Goal: Task Accomplishment & Management: Complete application form

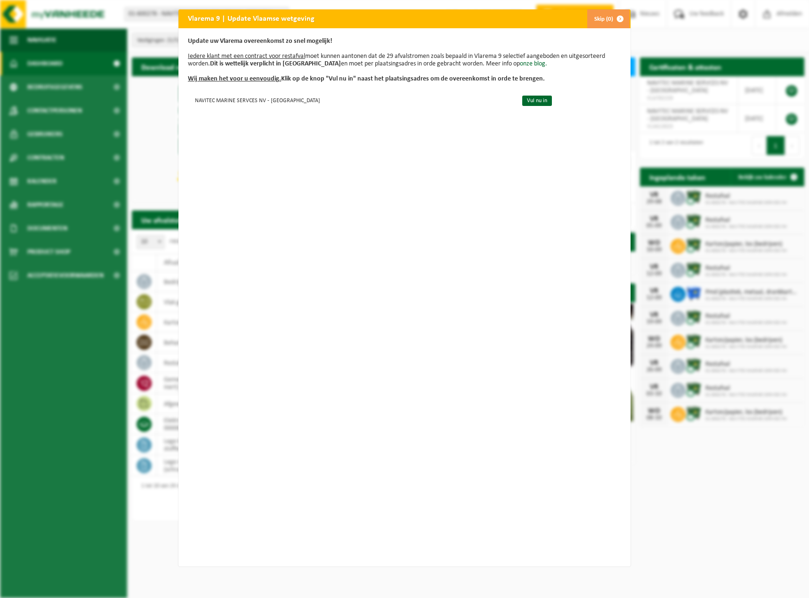
click at [600, 18] on button "Skip (0)" at bounding box center [607, 18] width 43 height 19
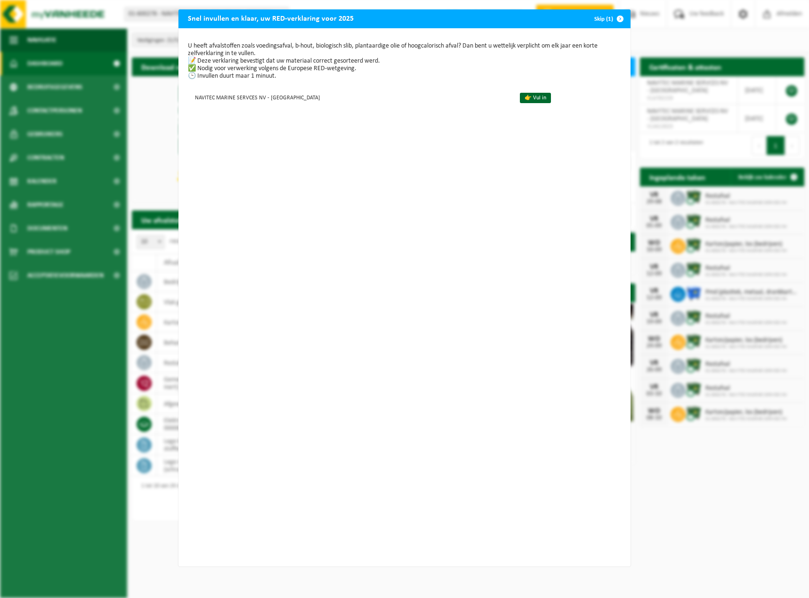
click at [615, 19] on span "button" at bounding box center [619, 18] width 19 height 19
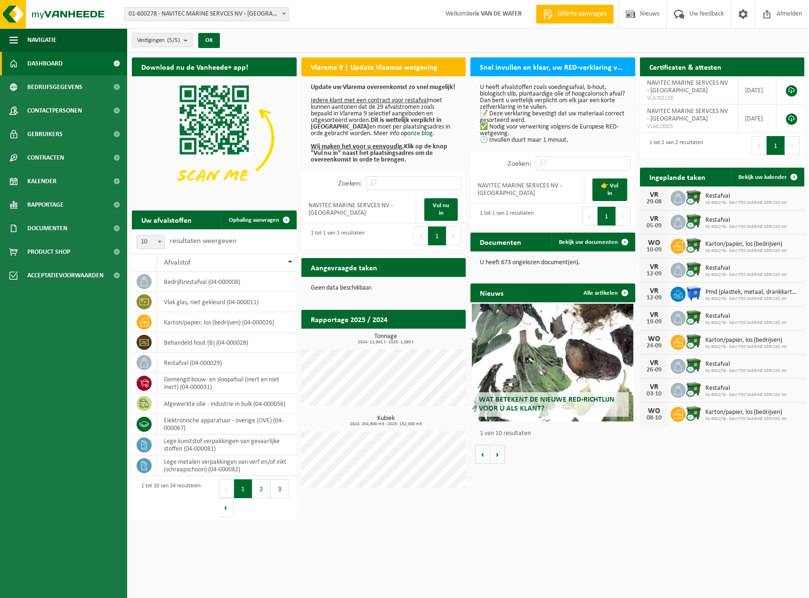
click at [203, 11] on span "01-600278 - NAVITEC MARINE SERVCES NV - [GEOGRAPHIC_DATA]" at bounding box center [207, 14] width 164 height 13
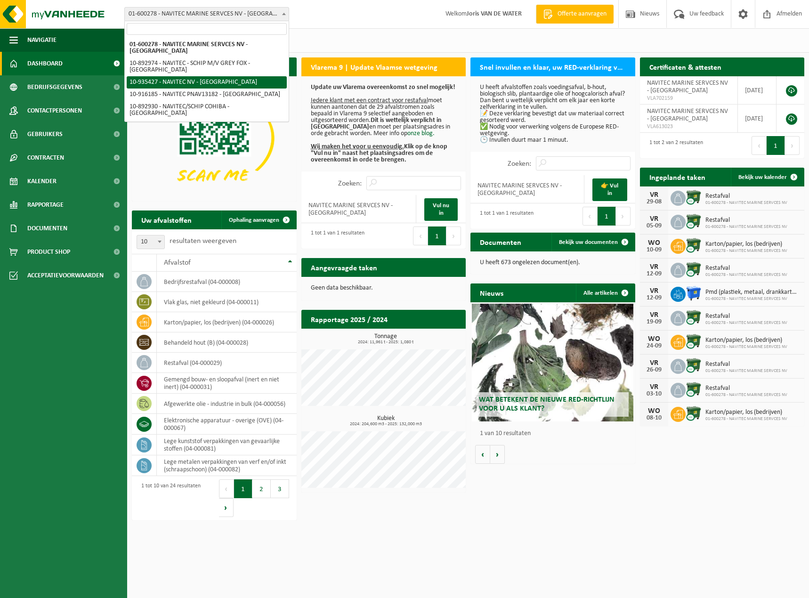
select select "137872"
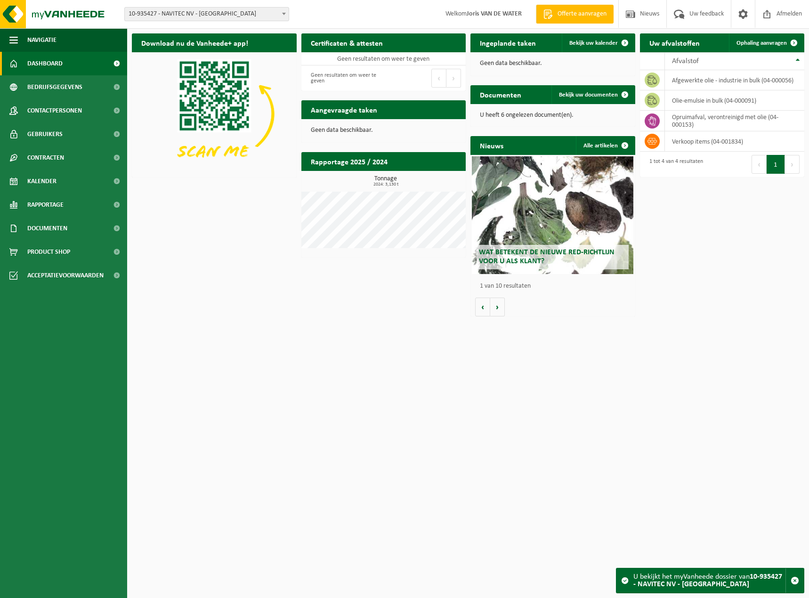
click at [238, 12] on span "10-935427 - NAVITEC NV - [GEOGRAPHIC_DATA]" at bounding box center [207, 14] width 164 height 13
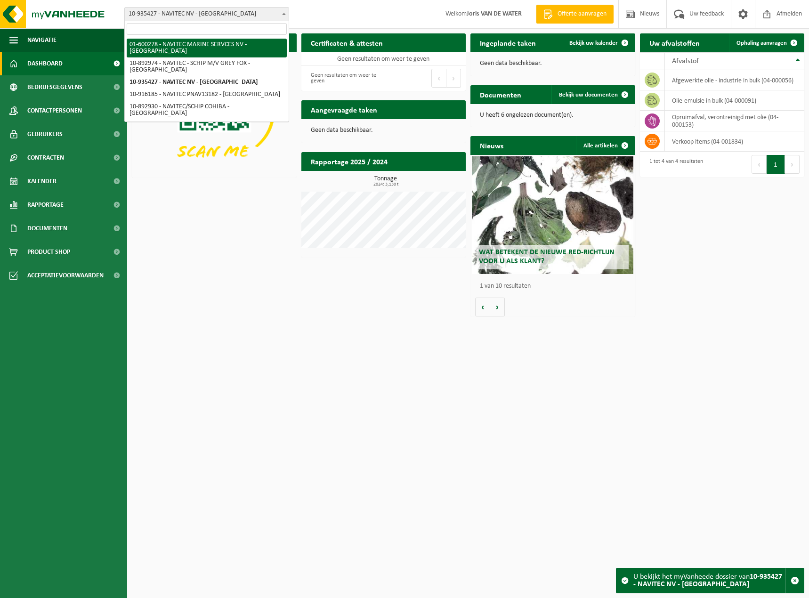
select select "16630"
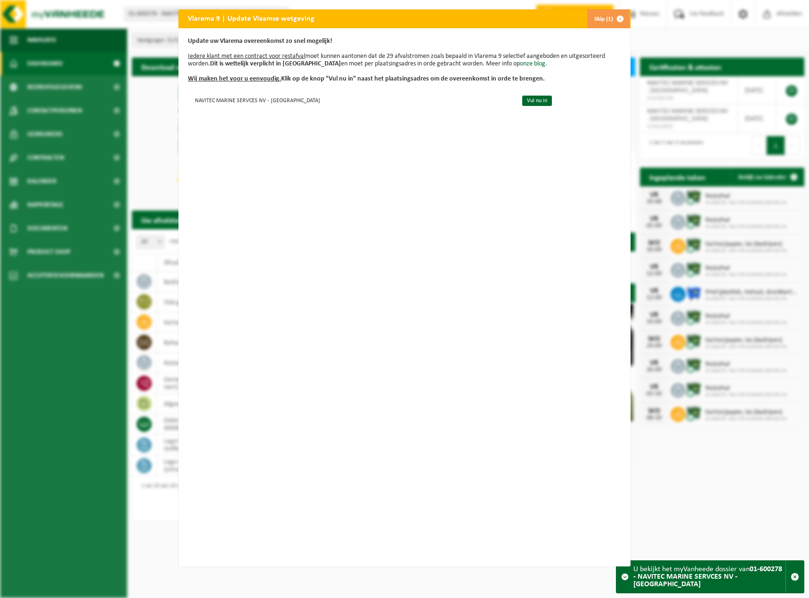
click at [600, 19] on button "Skip (1)" at bounding box center [607, 18] width 43 height 19
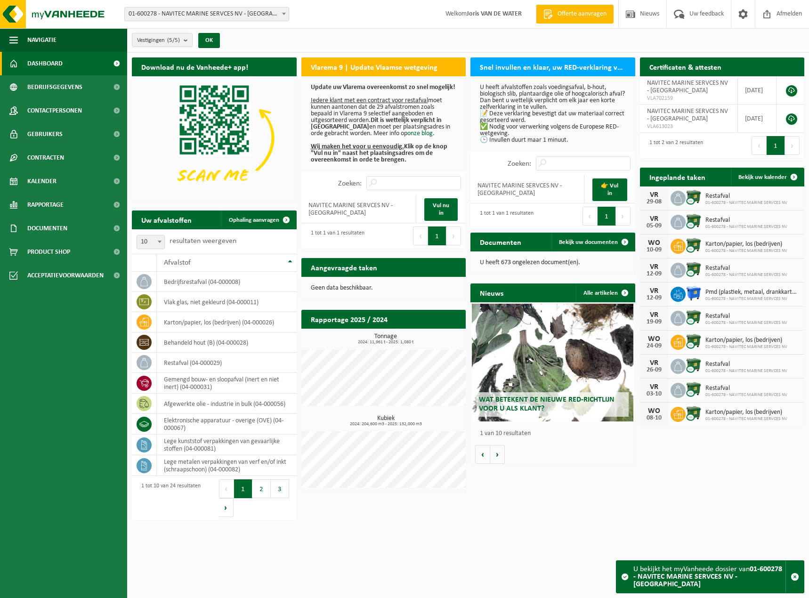
click at [43, 135] on span "Gebruikers" at bounding box center [44, 134] width 35 height 24
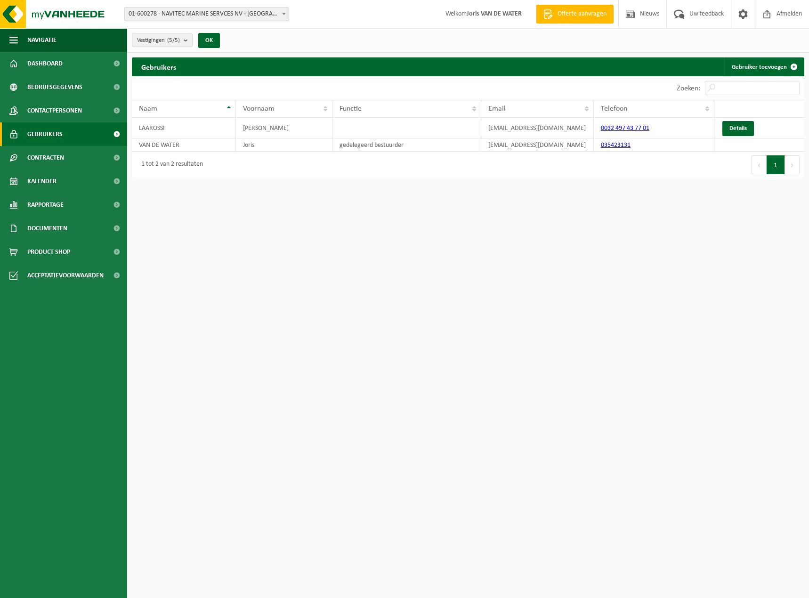
click at [773, 67] on link "Gebruiker toevoegen" at bounding box center [763, 66] width 79 height 19
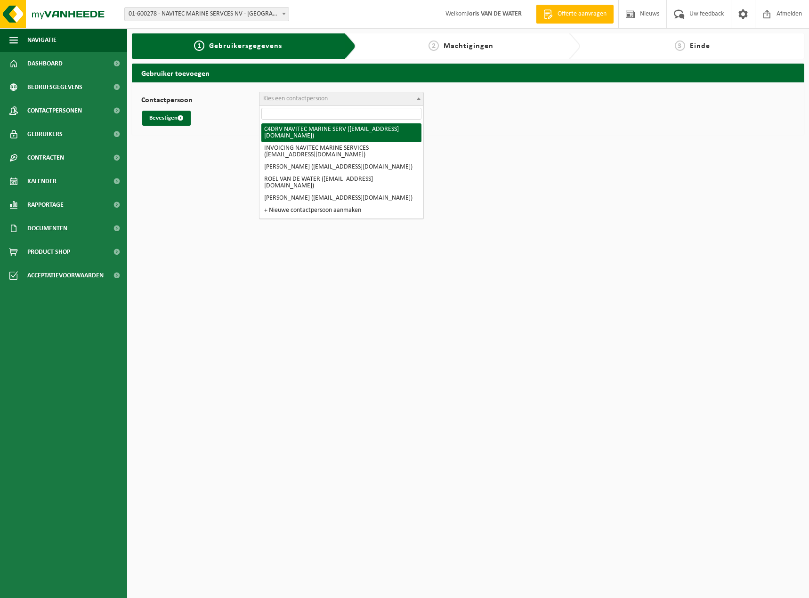
click at [285, 100] on span "Kies een contactpersoon" at bounding box center [295, 98] width 64 height 7
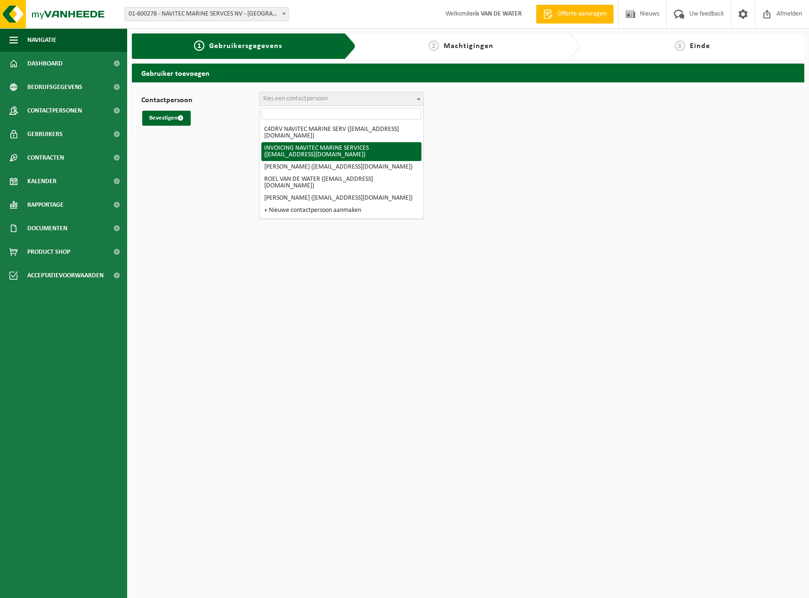
select select "19674"
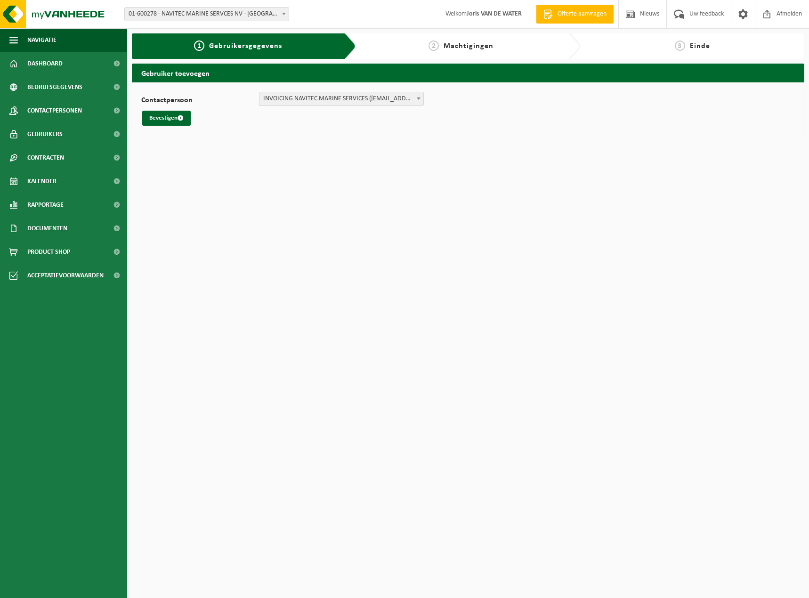
click at [167, 116] on button "Bevestigen" at bounding box center [166, 118] width 48 height 15
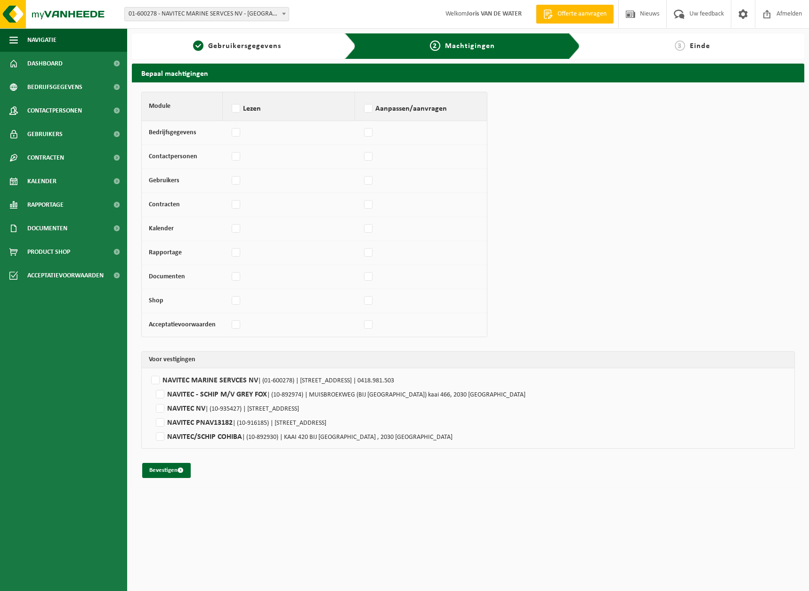
click at [234, 110] on label "Lezen" at bounding box center [289, 109] width 118 height 14
click at [230, 97] on input "Lezen" at bounding box center [229, 96] width 0 height 0
checkbox input "true"
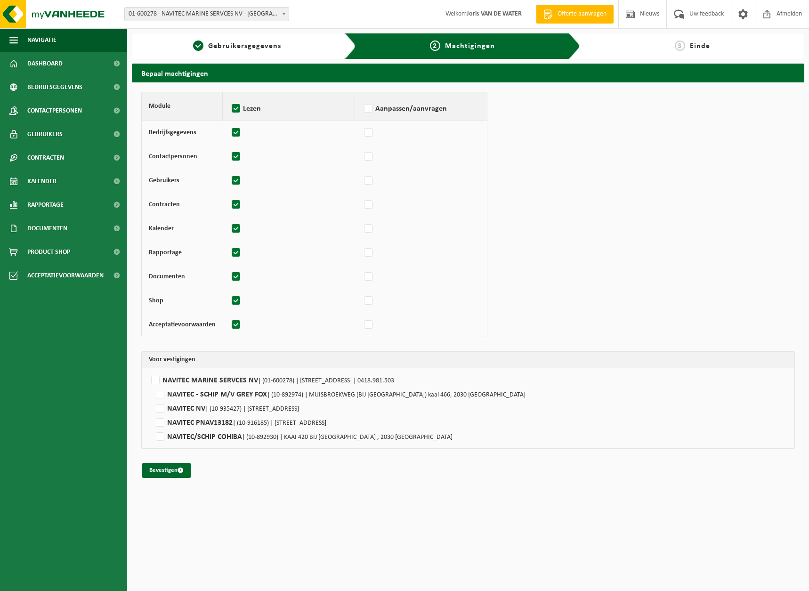
checkbox input "true"
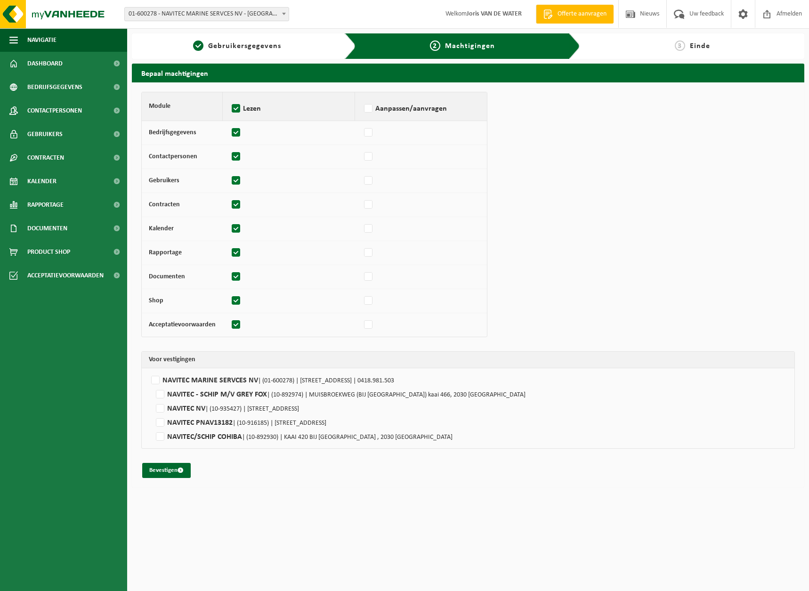
checkbox input "true"
click at [234, 110] on label "Lezen" at bounding box center [289, 109] width 118 height 14
click at [230, 97] on input "Lezen" at bounding box center [229, 96] width 0 height 0
checkbox input "false"
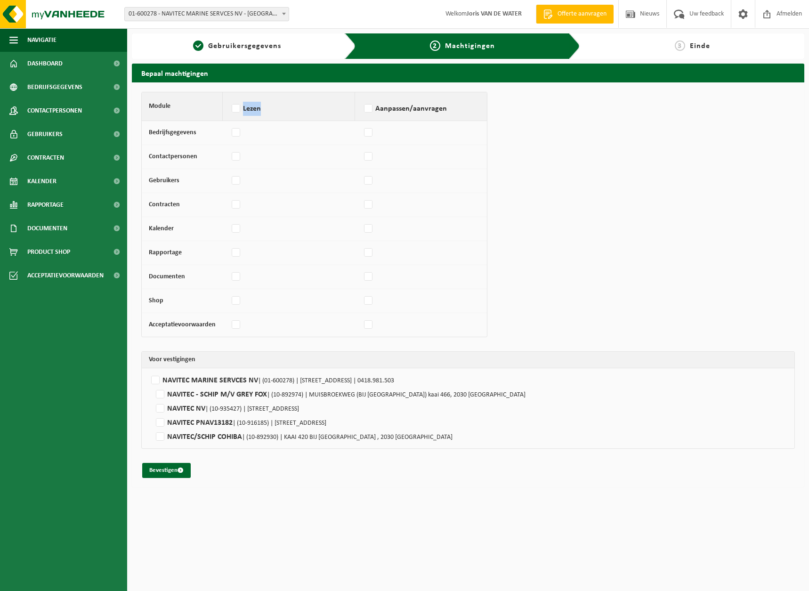
checkbox input "false"
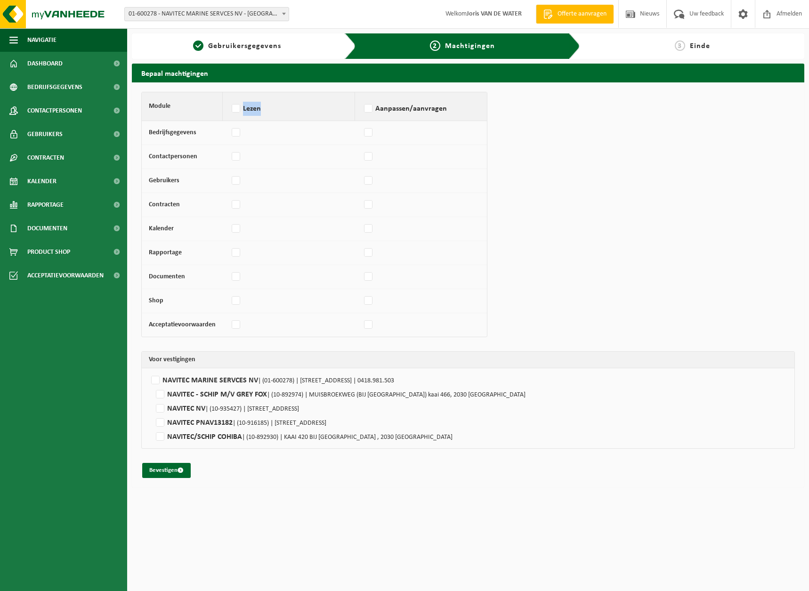
checkbox input "false"
click at [369, 108] on label "Aanpassen/aanvragen" at bounding box center [421, 109] width 118 height 14
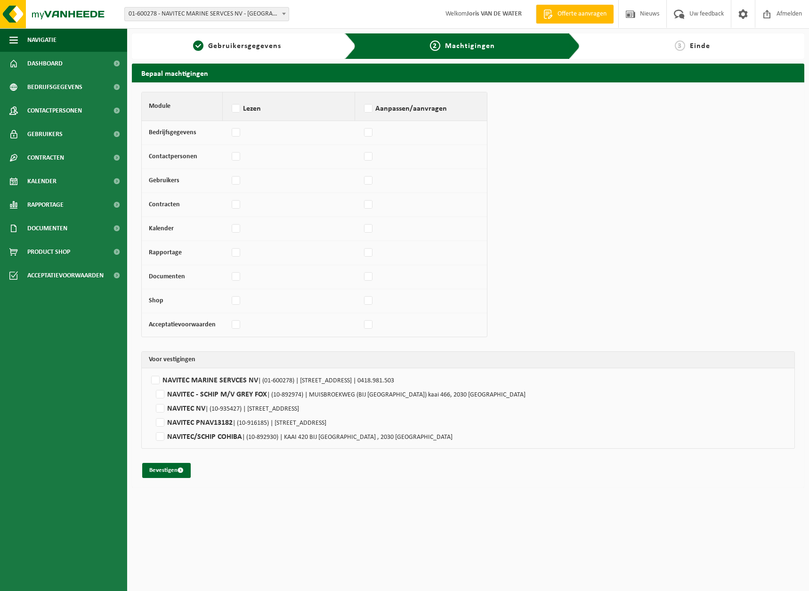
click at [362, 97] on input "Aanpassen/aanvragen" at bounding box center [361, 96] width 0 height 0
checkbox input "true"
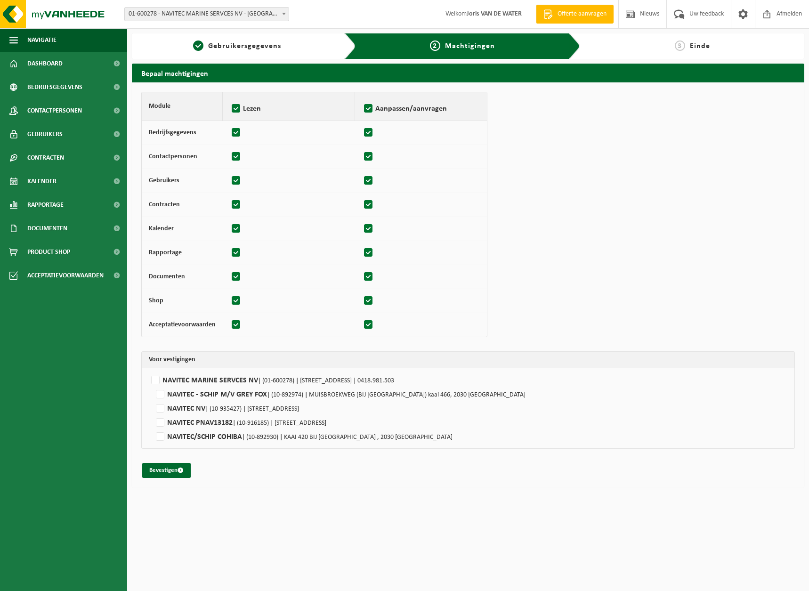
checkbox input "true"
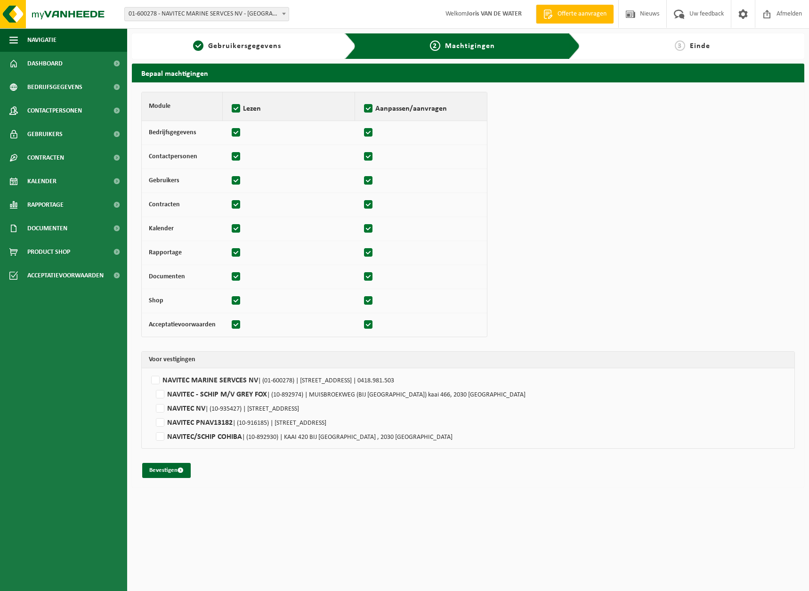
checkbox input "true"
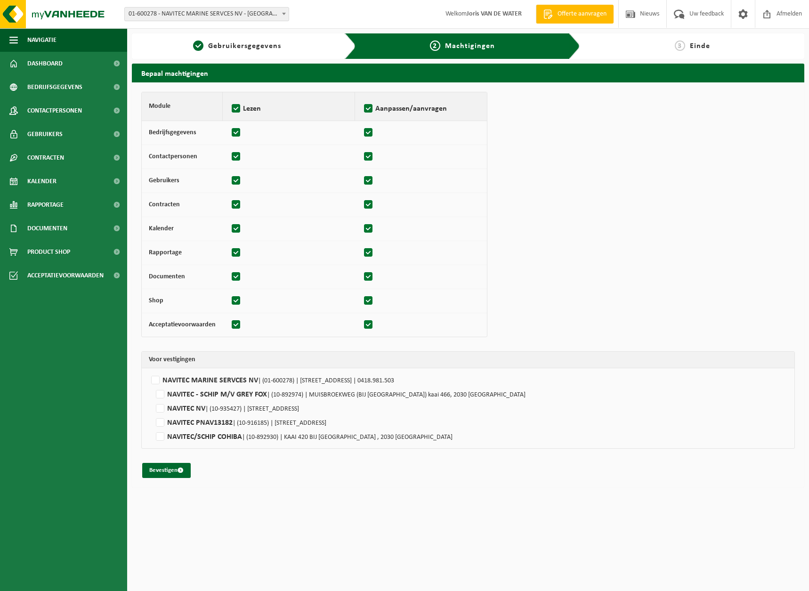
checkbox input "true"
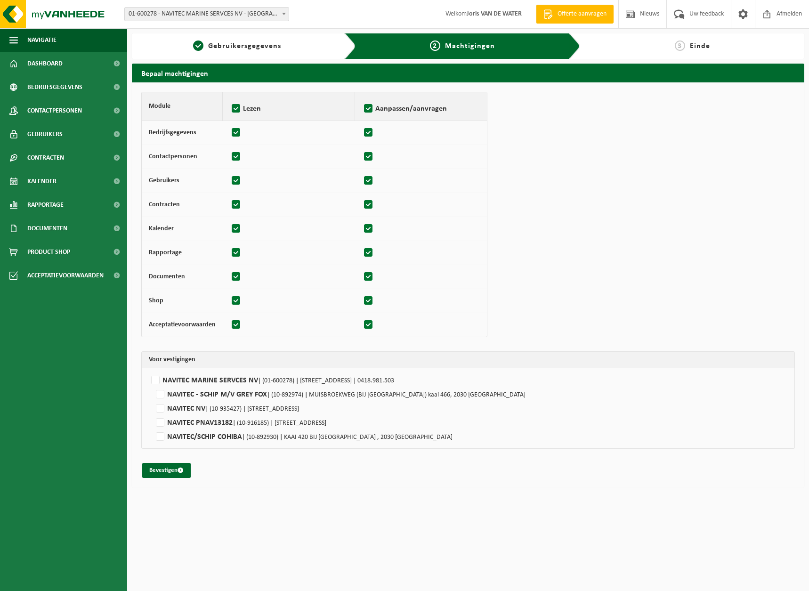
checkbox input "true"
click at [158, 377] on label"] "NAVITEC MARINE SERVCES NV | (01-600278) | EMDENWEG 17, 2030 ANTWERPEN | 0418.98…" at bounding box center [468, 380] width 638 height 14
click at [158, 377] on input "NAVITEC MARINE SERVCES NV | (01-600278) | EMDENWEG 17, 2030 ANTWERPEN | 0418.98…" at bounding box center [553, 380] width 809 height 14
checkbox input "true"
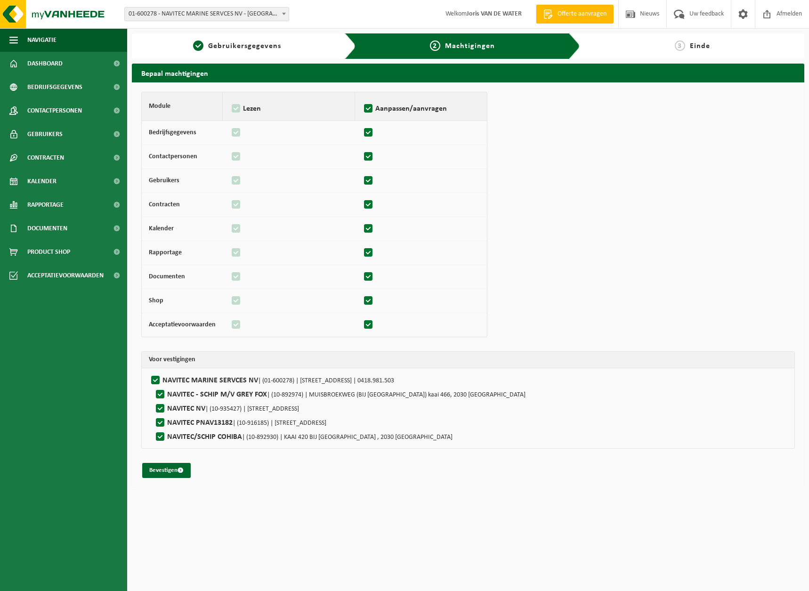
checkbox input "true"
click at [171, 468] on button "Bevestigen" at bounding box center [166, 470] width 48 height 15
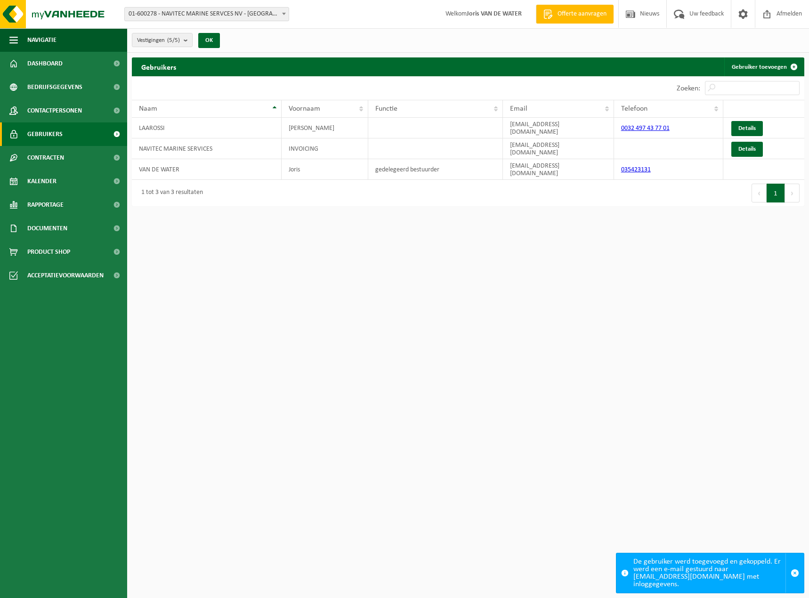
click at [750, 146] on link "Details" at bounding box center [747, 149] width 32 height 15
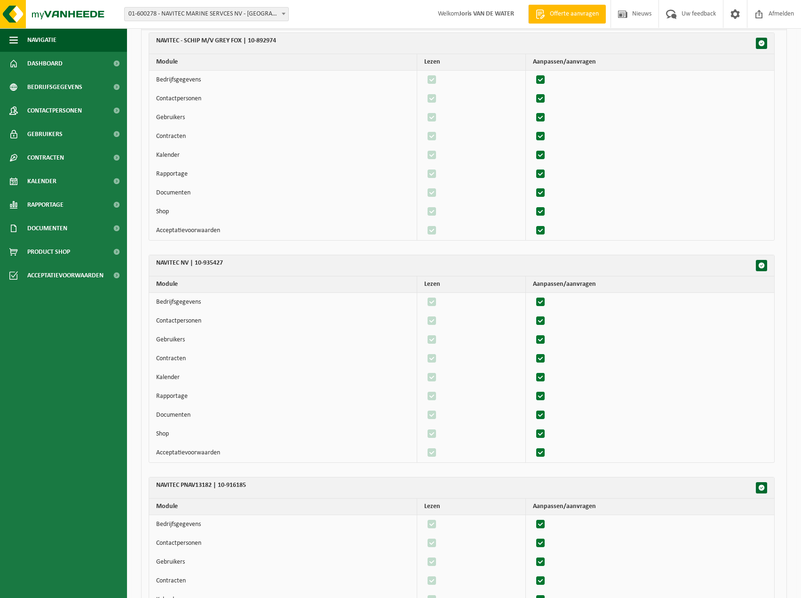
scroll to position [651, 0]
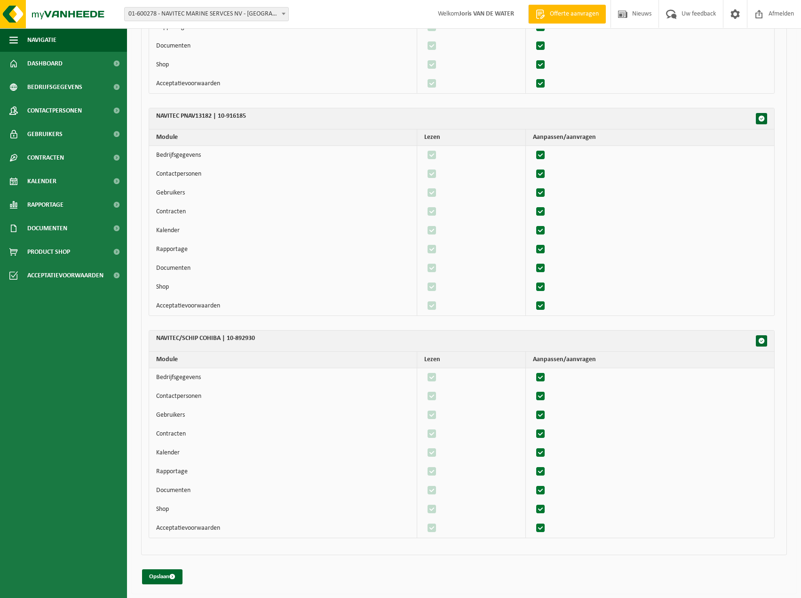
click at [156, 575] on button "Opslaan" at bounding box center [162, 576] width 40 height 15
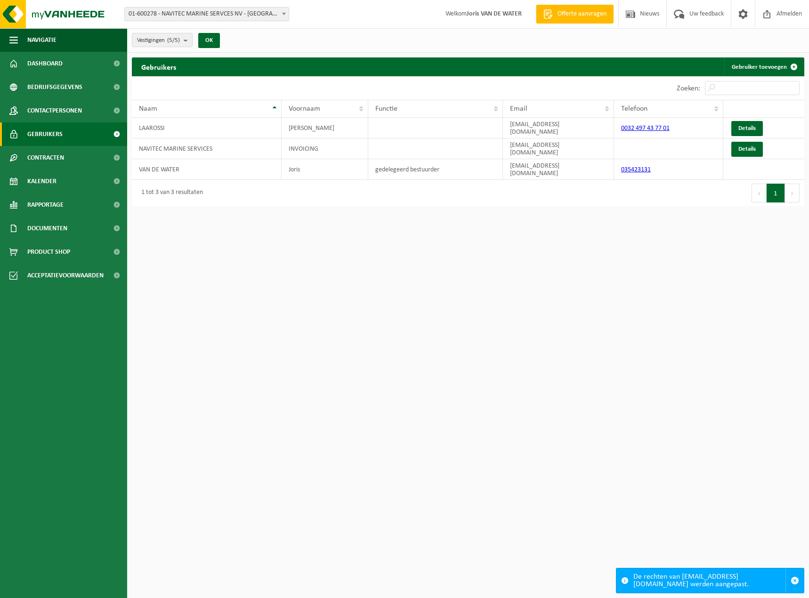
click at [790, 12] on span "Afmelden" at bounding box center [789, 14] width 30 height 28
